Goal: Task Accomplishment & Management: Manage account settings

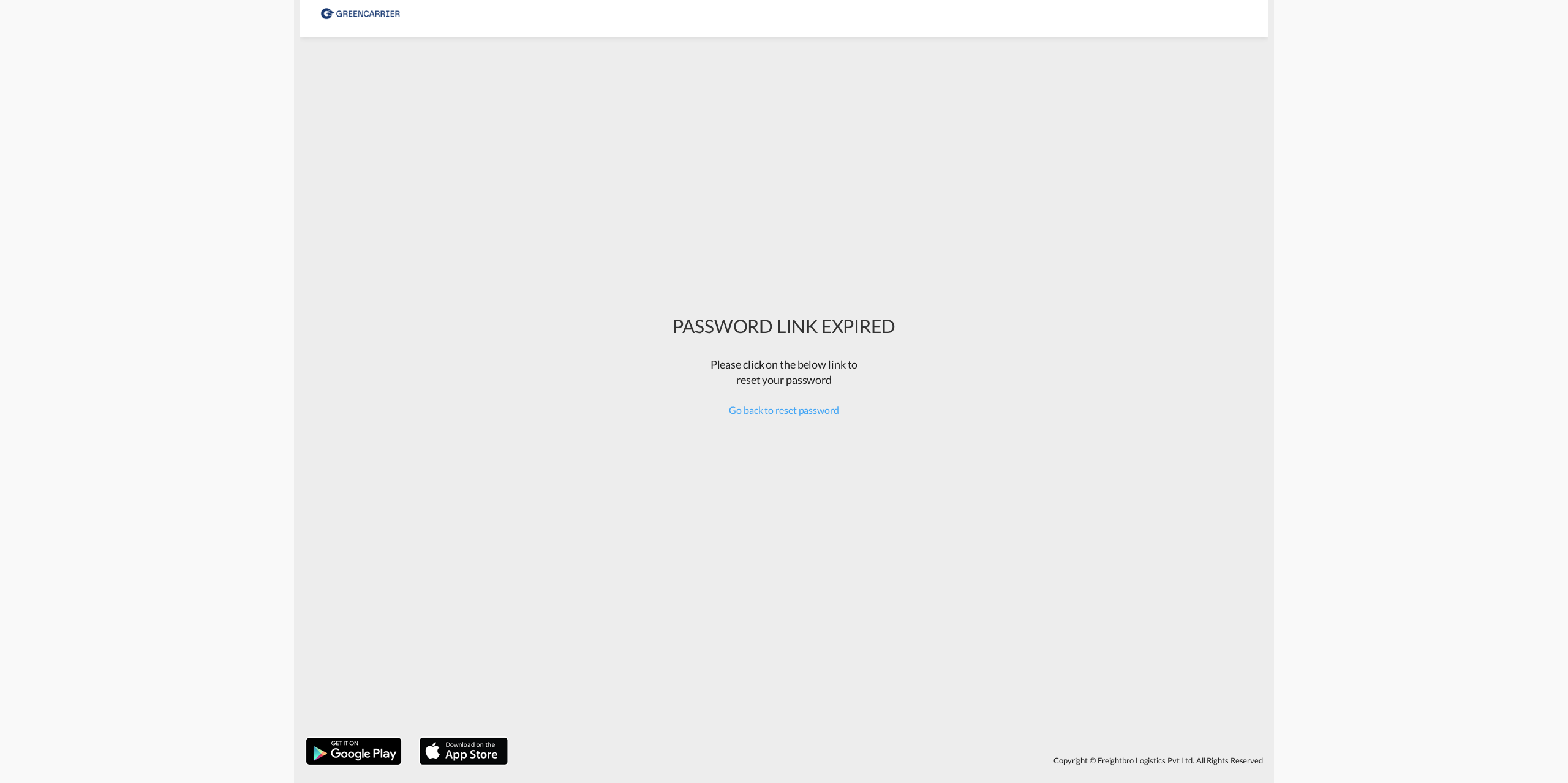
click at [903, 359] on div "PASSWORD LINK EXPIRED Please click on the below link to reset your password Go …" at bounding box center [784, 387] width 242 height 688
click at [755, 412] on span "Go back to reset password" at bounding box center [784, 410] width 110 height 12
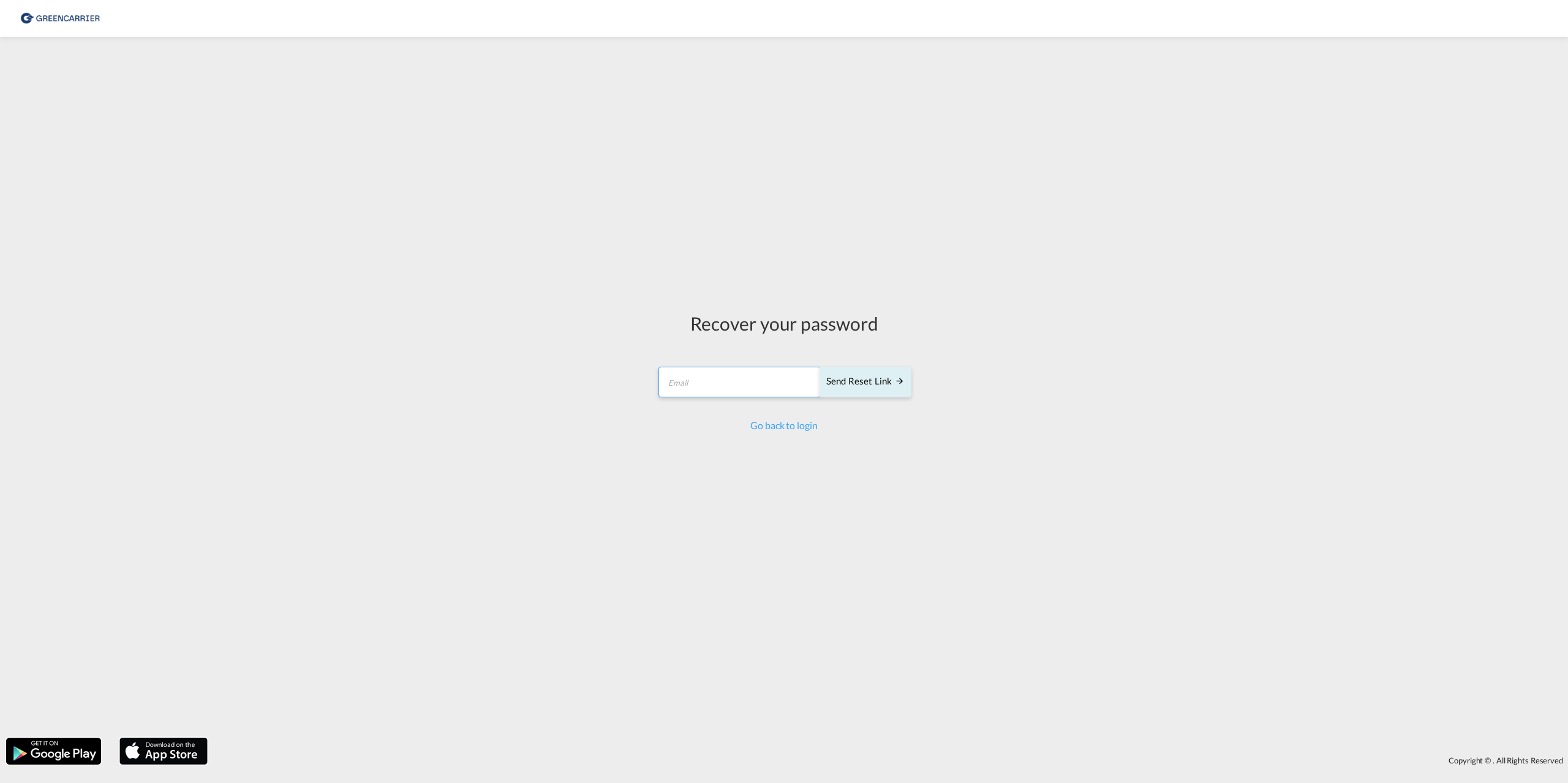
click at [733, 377] on input "email" at bounding box center [739, 382] width 162 height 30
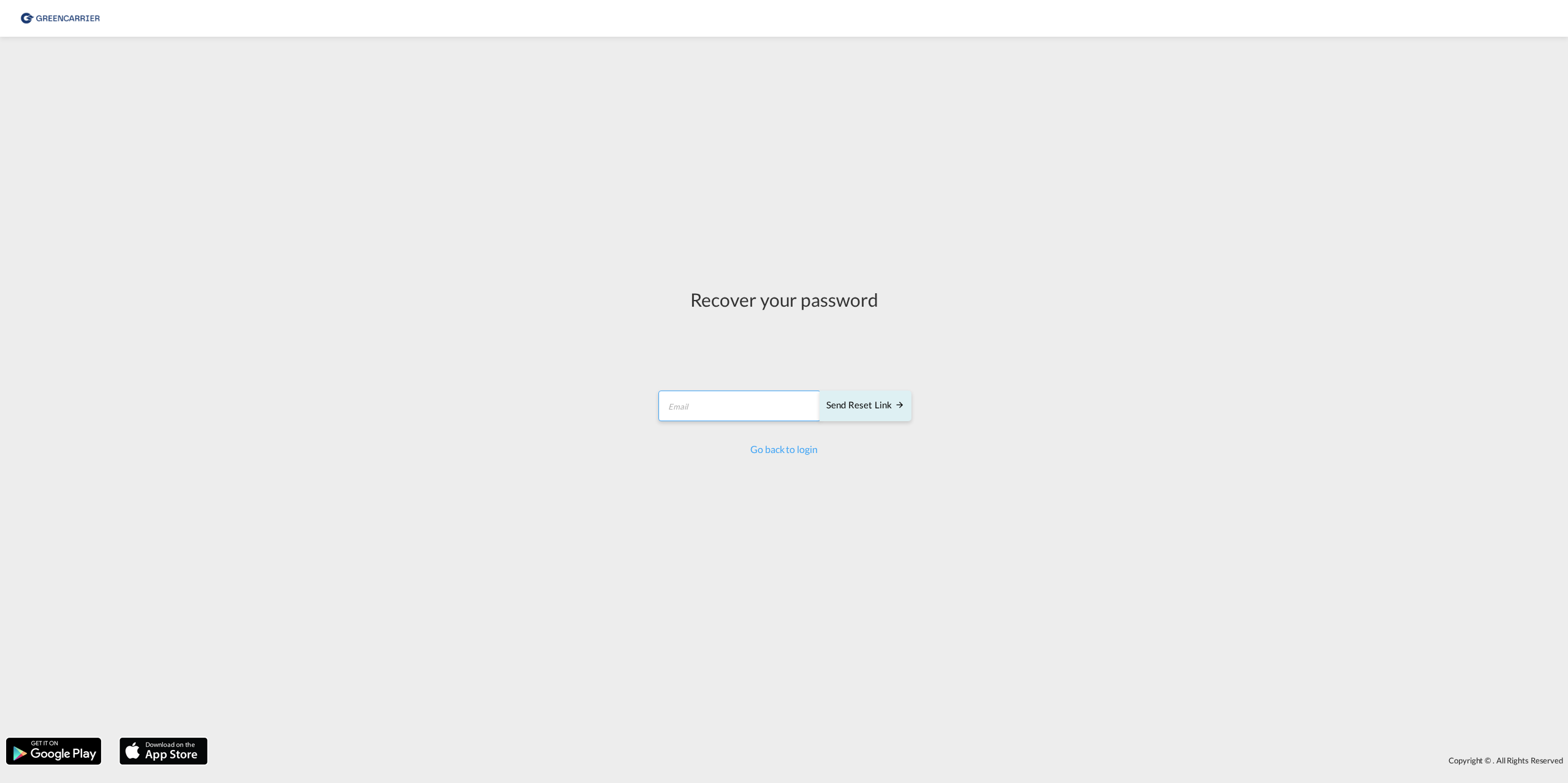
type input "[EMAIL_ADDRESS][DOMAIN_NAME]"
click at [864, 406] on div "Send reset link" at bounding box center [865, 406] width 79 height 14
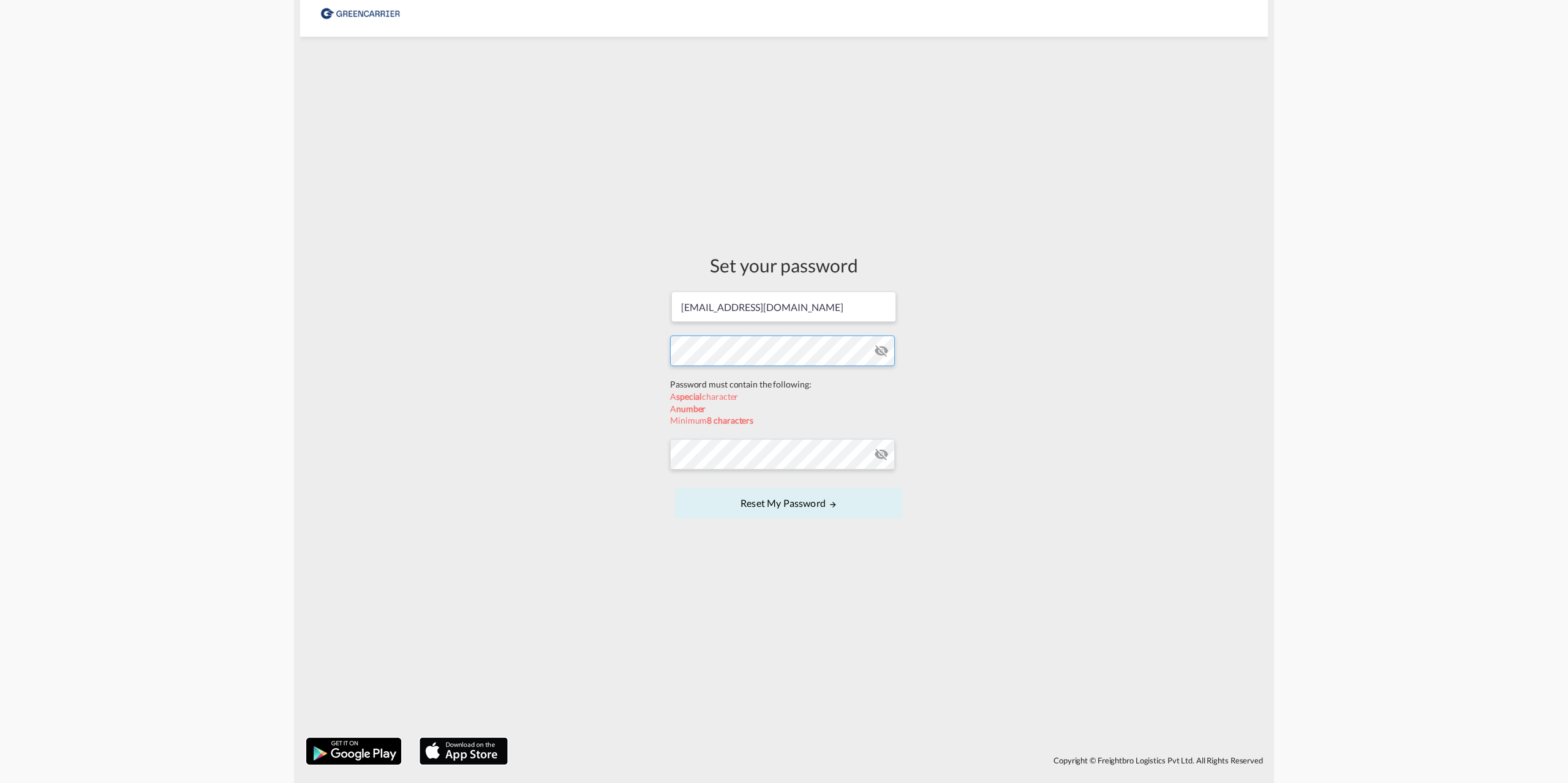
click at [765, 379] on form "[EMAIL_ADDRESS][DOMAIN_NAME] Password must contain the following: A special cha…" at bounding box center [784, 406] width 228 height 231
click at [738, 453] on form "[EMAIL_ADDRESS][DOMAIN_NAME] Password must contain the following: A special cha…" at bounding box center [784, 406] width 228 height 231
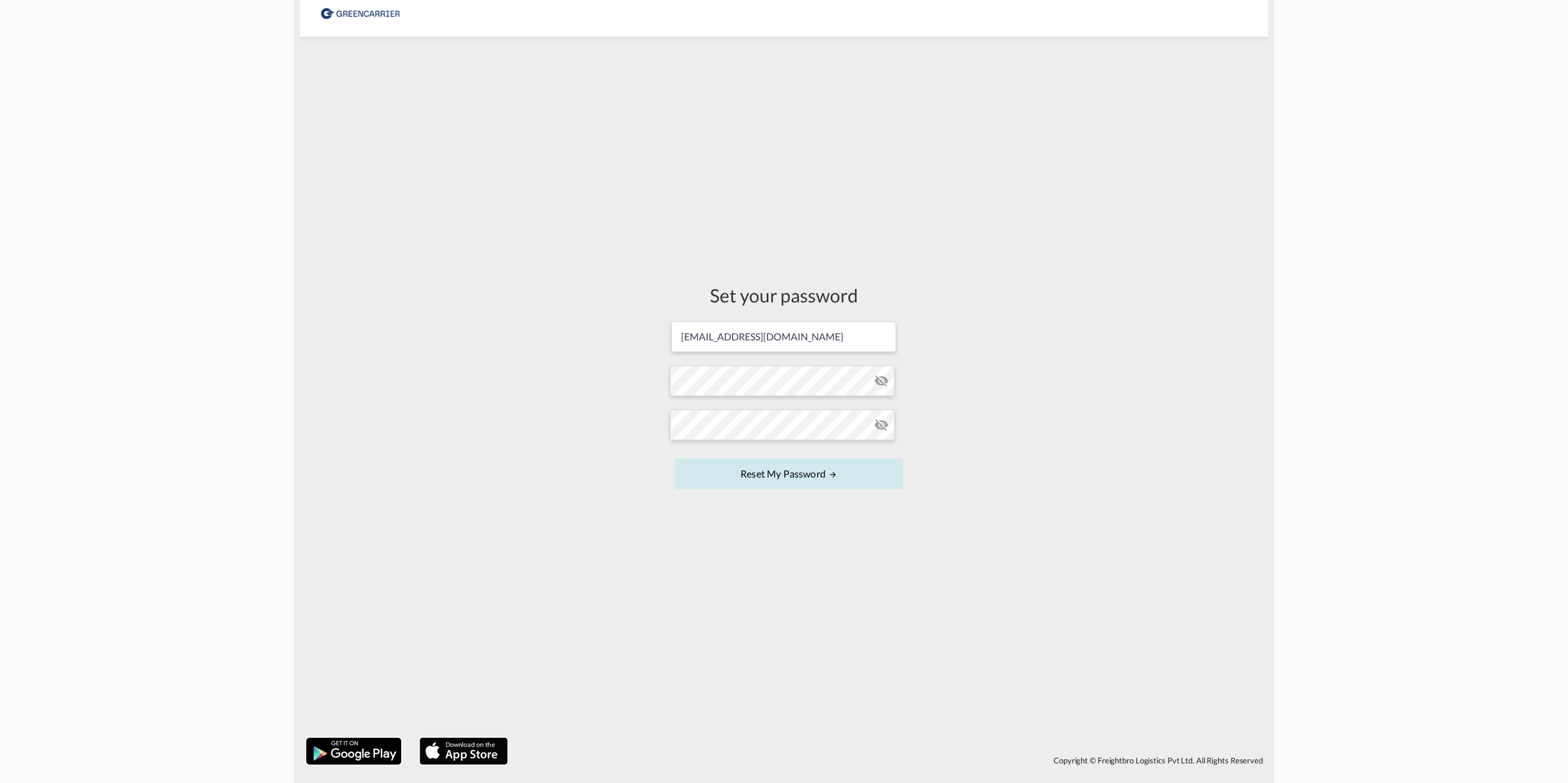
click at [772, 477] on button "Reset my password" at bounding box center [789, 474] width 228 height 30
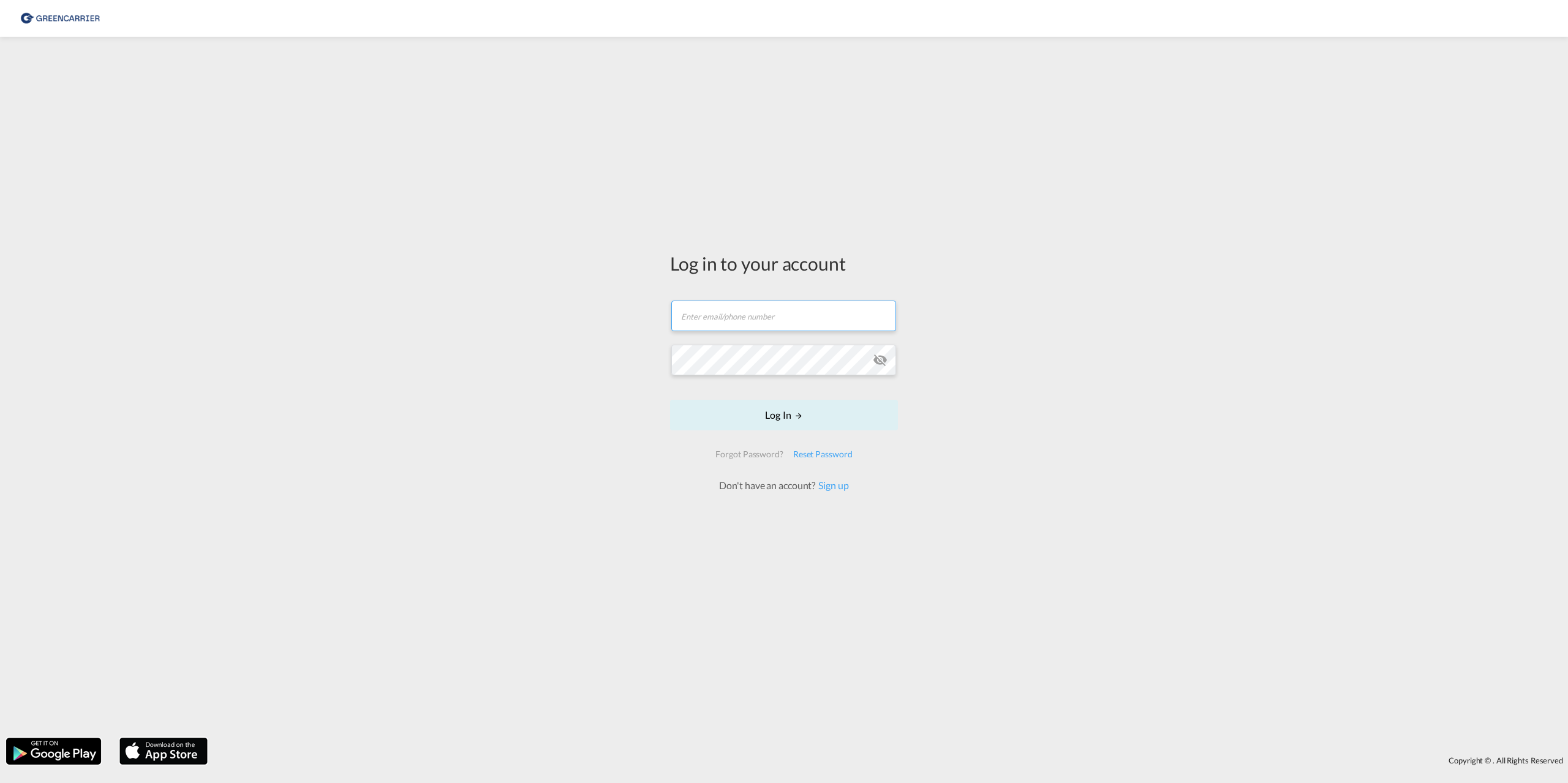
type input "[EMAIL_ADDRESS][DOMAIN_NAME]"
click at [787, 419] on form "[EMAIL_ADDRESS][DOMAIN_NAME] Log In Forgot Password? Reset Password Don't have …" at bounding box center [784, 390] width 228 height 204
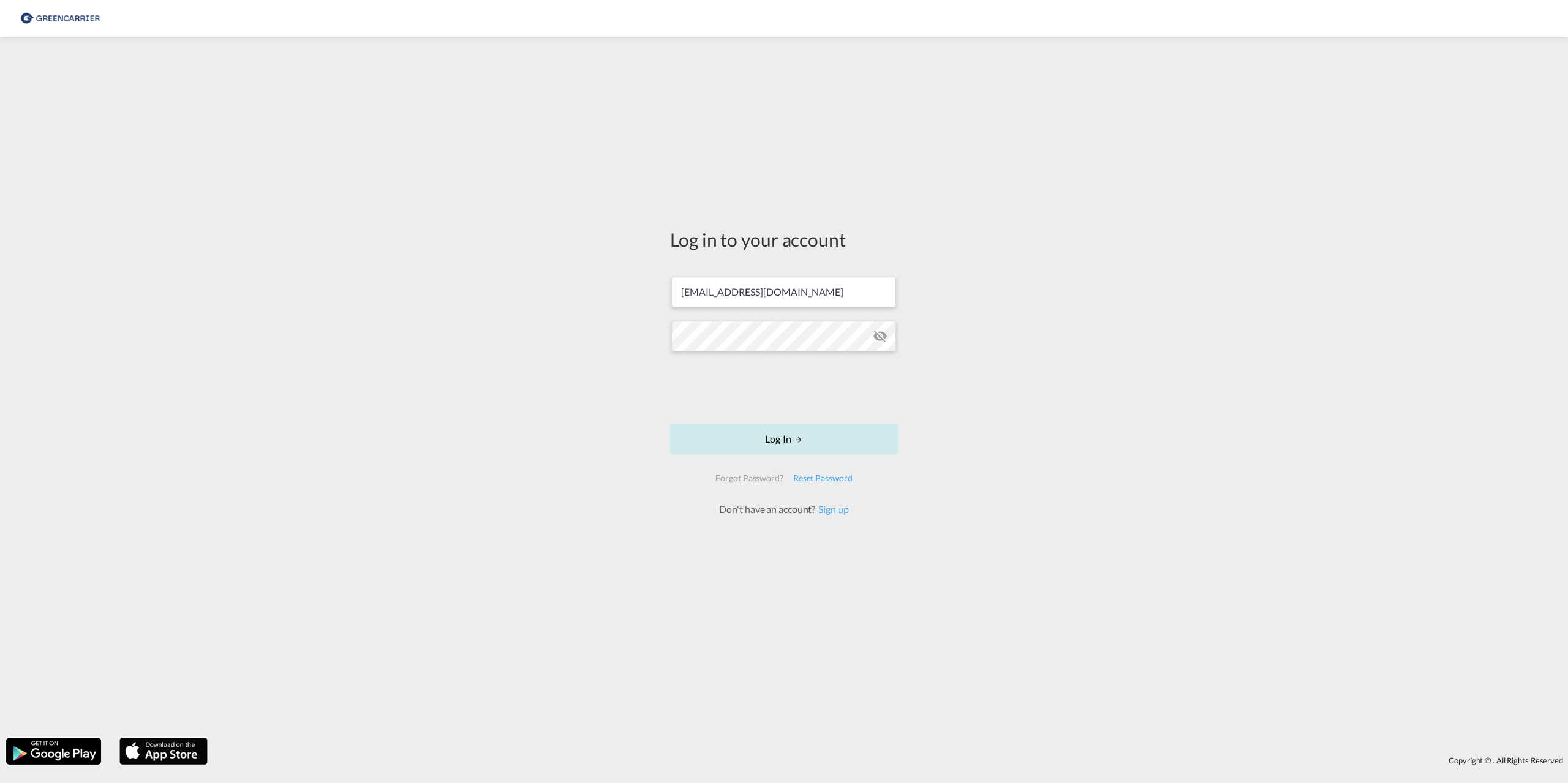
click at [794, 433] on button "Log In" at bounding box center [784, 439] width 228 height 30
